Goal: Register for event/course

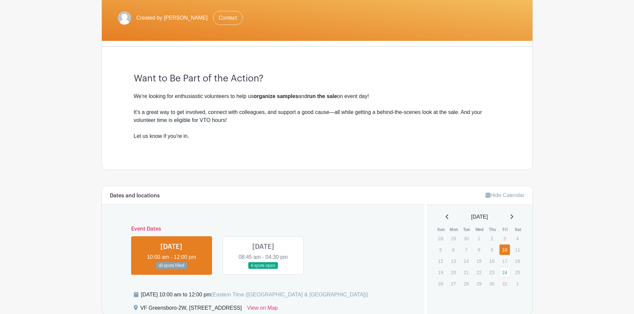
scroll to position [266, 0]
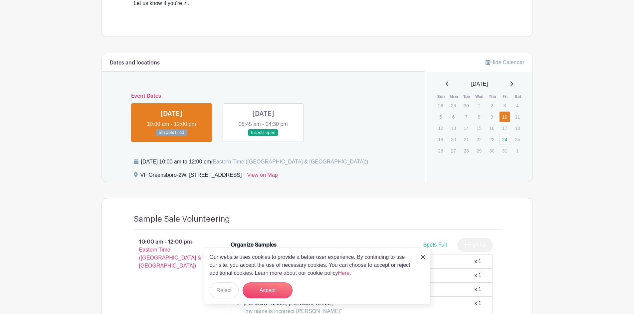
click at [423, 257] on img at bounding box center [423, 257] width 4 height 4
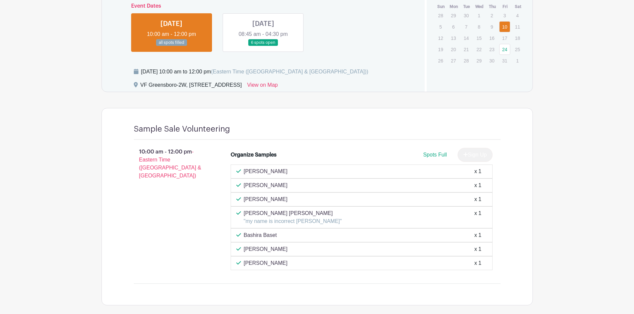
scroll to position [356, 0]
click at [263, 47] on link at bounding box center [263, 47] width 0 height 0
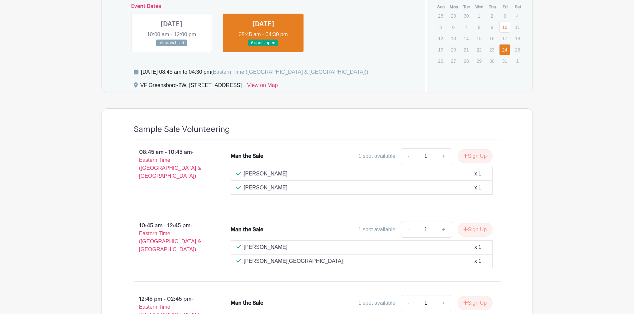
click at [171, 47] on link at bounding box center [171, 47] width 0 height 0
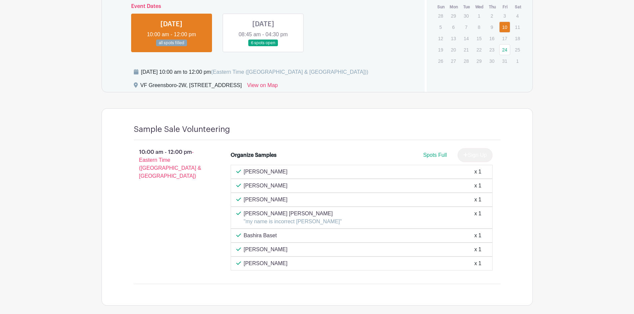
click at [263, 47] on link at bounding box center [263, 47] width 0 height 0
